Goal: Task Accomplishment & Management: Complete application form

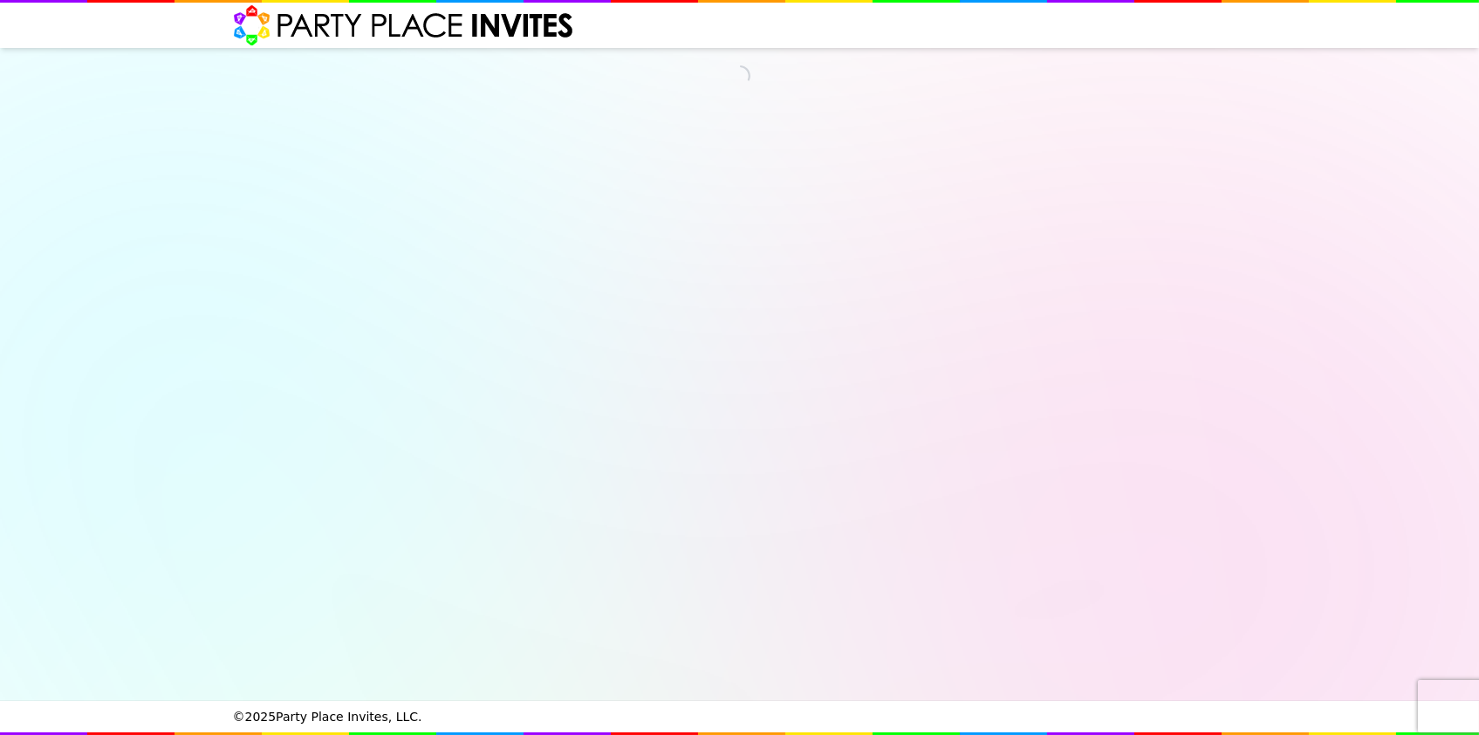
select select "540217"
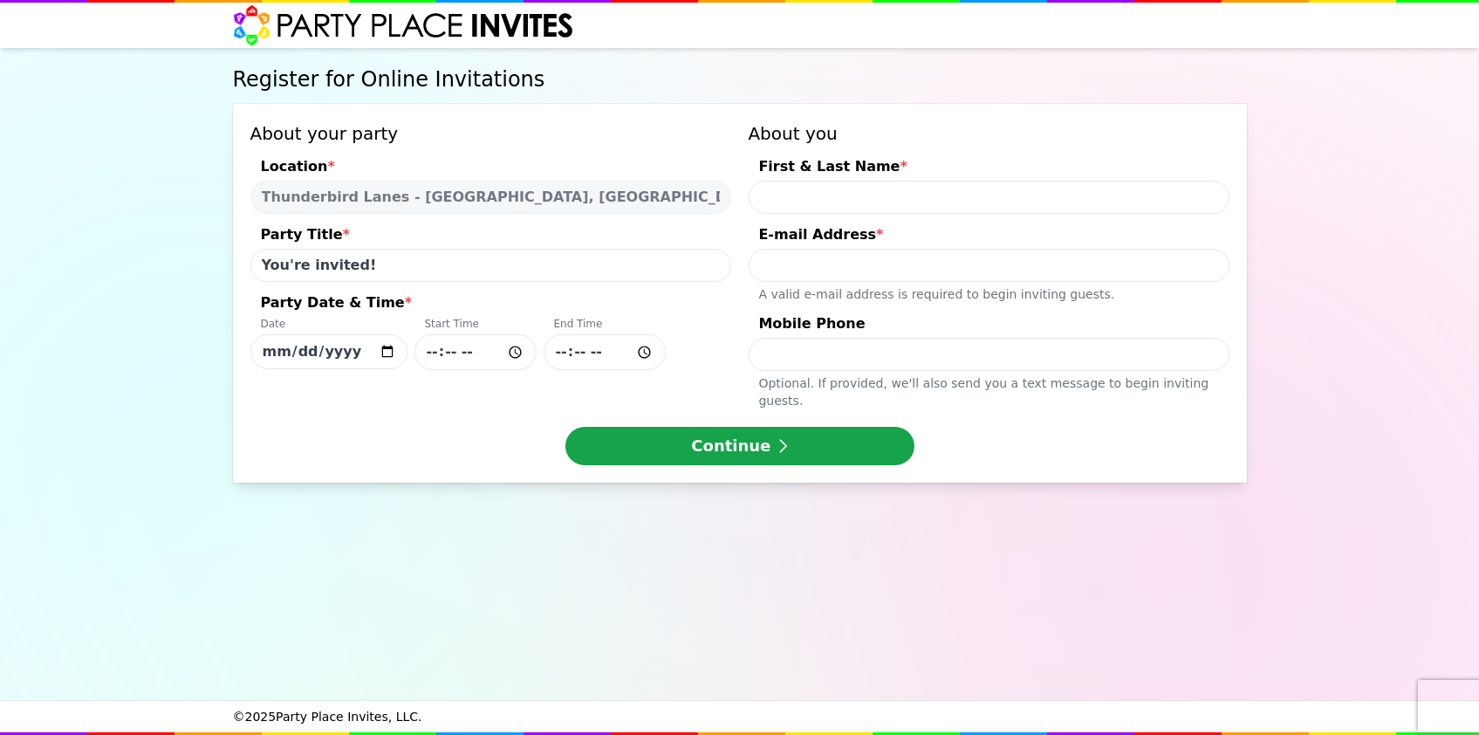
click at [825, 192] on input "First & Last Name *" at bounding box center [989, 197] width 481 height 33
type input "[PERSON_NAME]"
type input "2158962194"
click at [829, 264] on input "E-mail Address * A valid e-mail address is required to begin inviting guests." at bounding box center [989, 265] width 481 height 33
type input "[EMAIL_ADDRESS]"
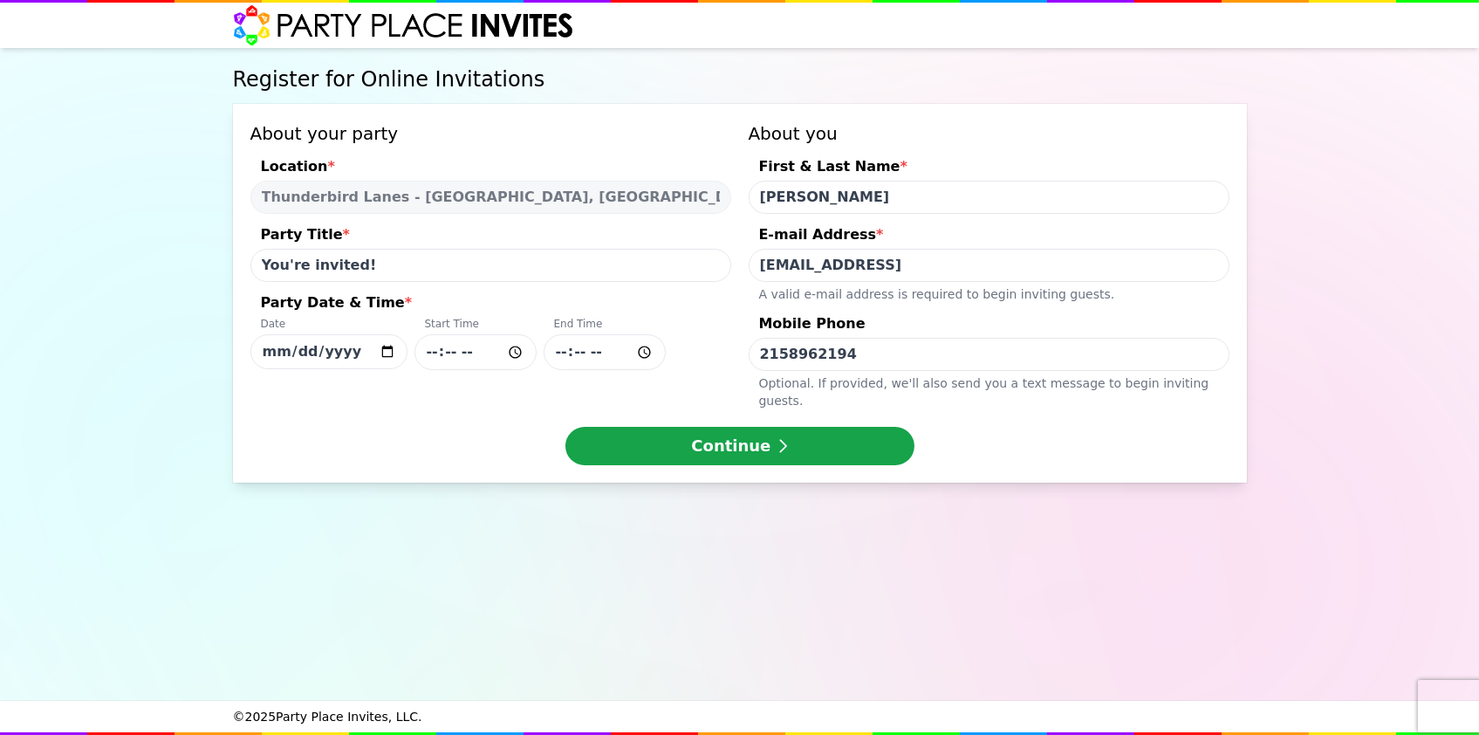
click at [445, 340] on input "Party Date & Time * Date [DATE] Start Time End Time" at bounding box center [476, 352] width 122 height 36
click at [421, 352] on input "Party Date & Time * Date [DATE] Start Time End Time" at bounding box center [476, 352] width 122 height 36
click at [426, 353] on input "Party Date & Time * Date [DATE] Start Time End Time" at bounding box center [476, 352] width 122 height 36
click at [428, 353] on input "Party Date & Time * Date [DATE] Start Time End Time" at bounding box center [476, 352] width 122 height 36
type input "15:00"
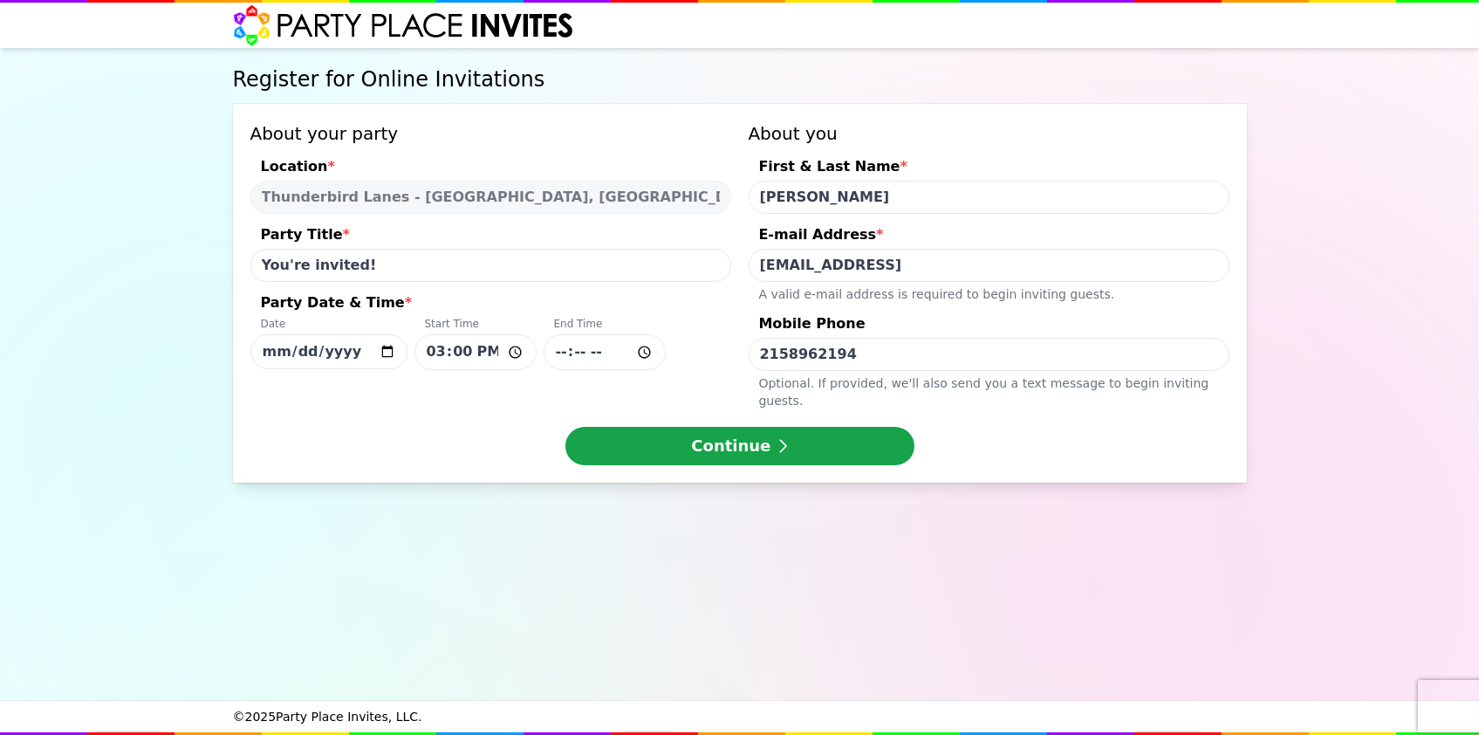
click at [581, 349] on input "Party Date & Time * Date [DATE] Start Time 15:00 End Time" at bounding box center [605, 352] width 122 height 36
type input "17:00"
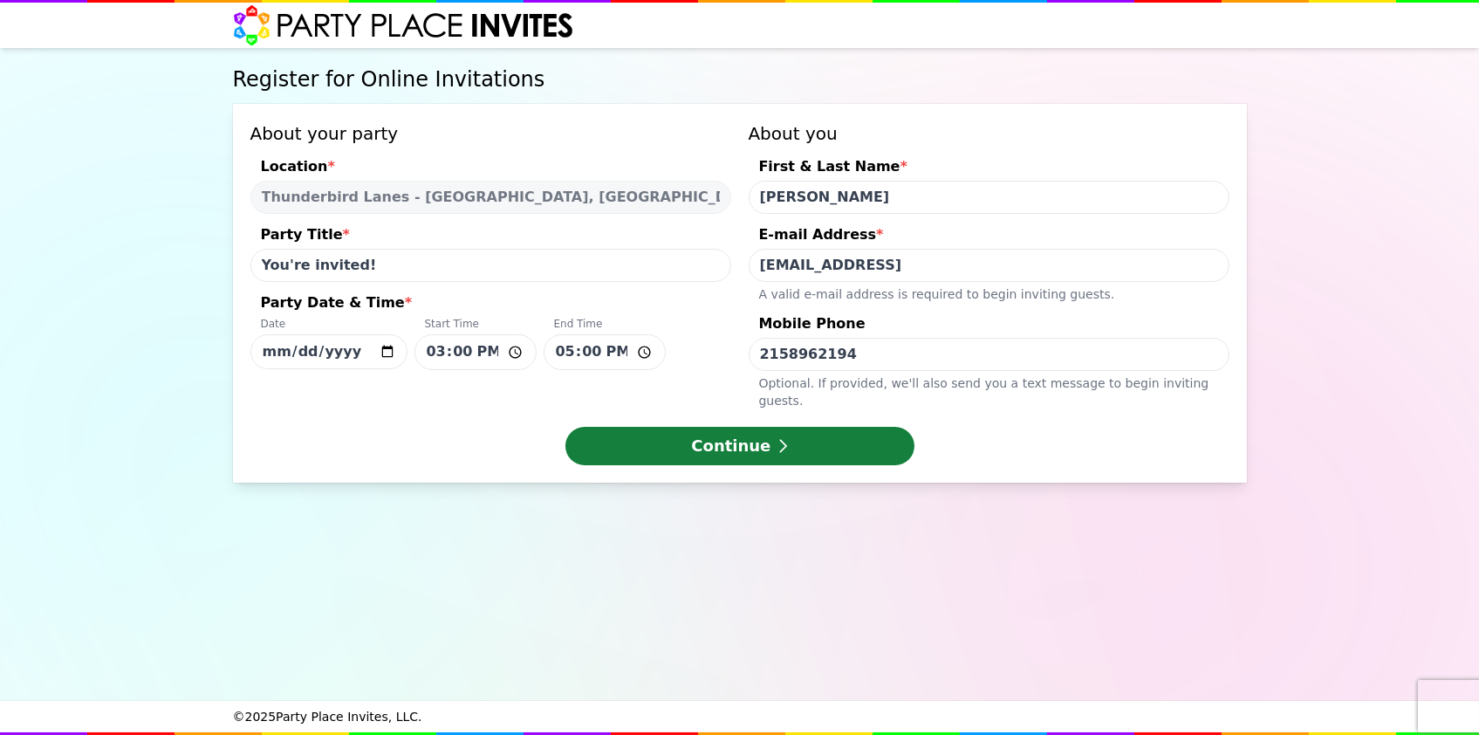
click at [644, 427] on button "Continue" at bounding box center [740, 446] width 349 height 38
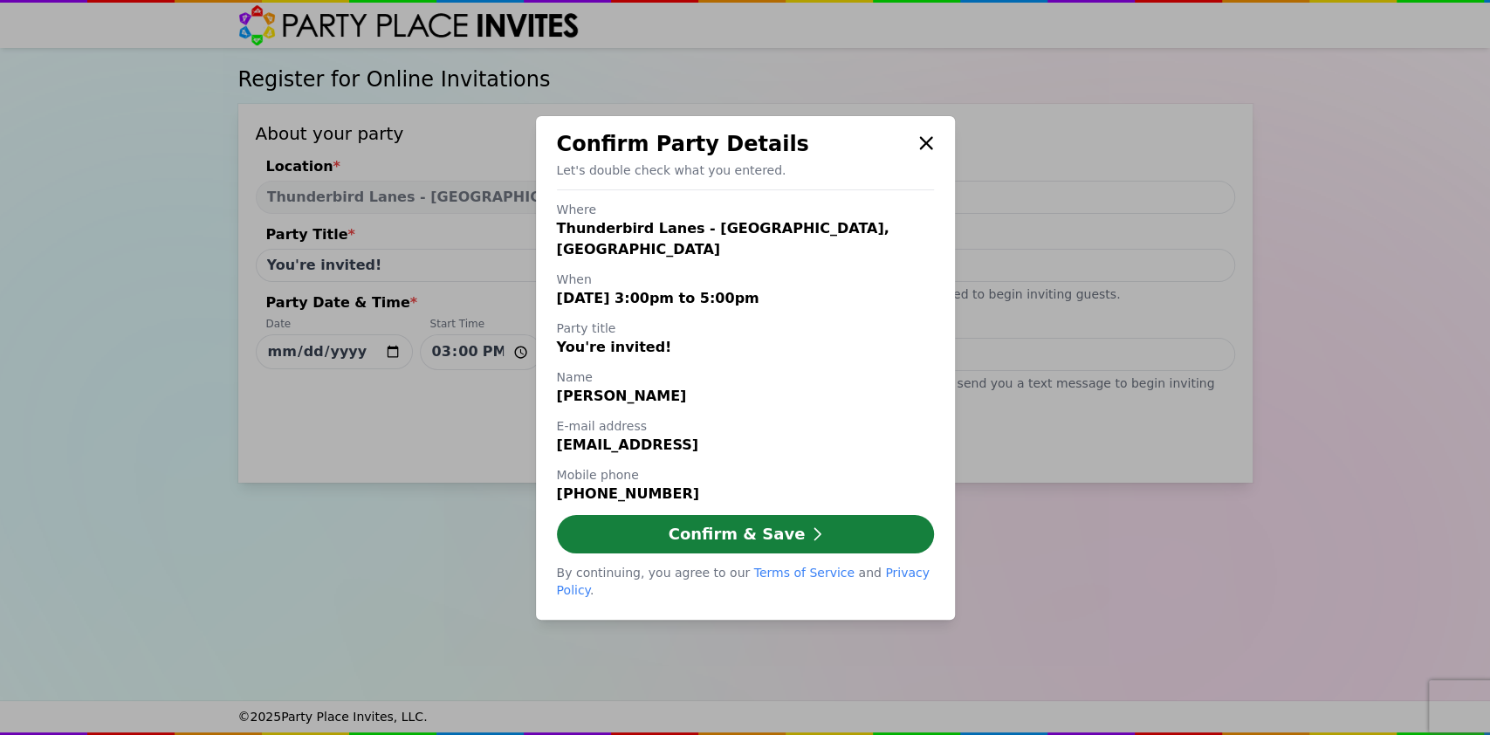
click at [757, 544] on button "Confirm & Save" at bounding box center [745, 534] width 377 height 38
